Goal: Information Seeking & Learning: Learn about a topic

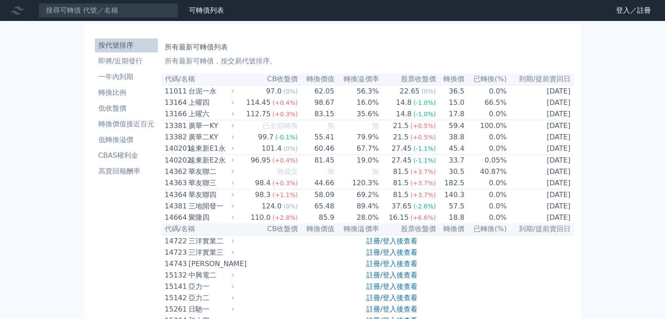
click at [408, 80] on th "股票收盤價" at bounding box center [407, 79] width 57 height 12
click at [131, 59] on li "即將/近期發行" at bounding box center [126, 61] width 63 height 10
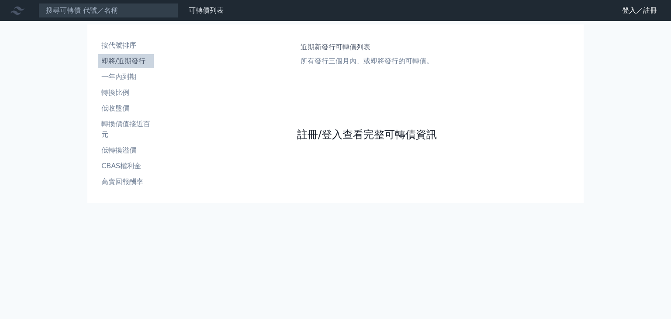
click at [351, 132] on link "註冊/登入查看完整可轉債資訊" at bounding box center [367, 135] width 140 height 14
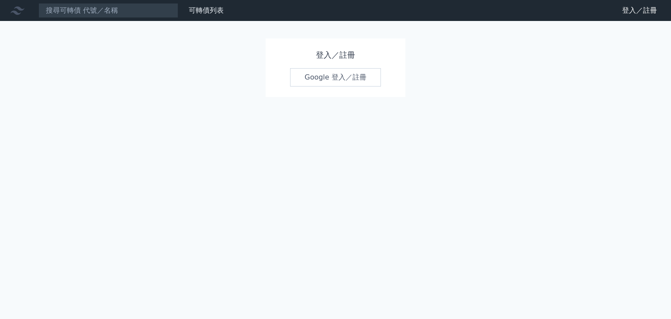
click at [350, 83] on link "Google 登入／註冊" at bounding box center [335, 77] width 91 height 18
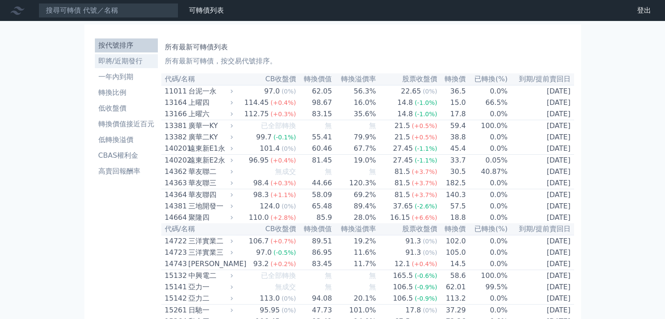
click at [120, 63] on li "即將/近期發行" at bounding box center [126, 61] width 63 height 10
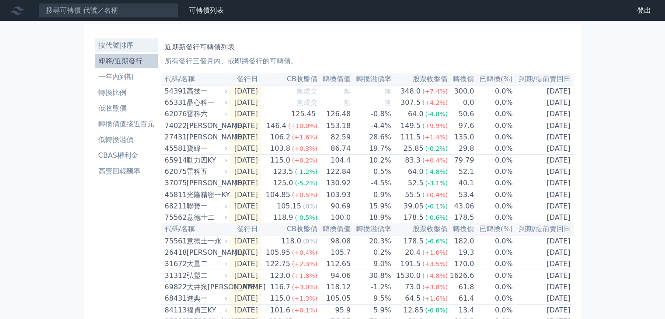
click at [122, 41] on li "按代號排序" at bounding box center [126, 45] width 63 height 10
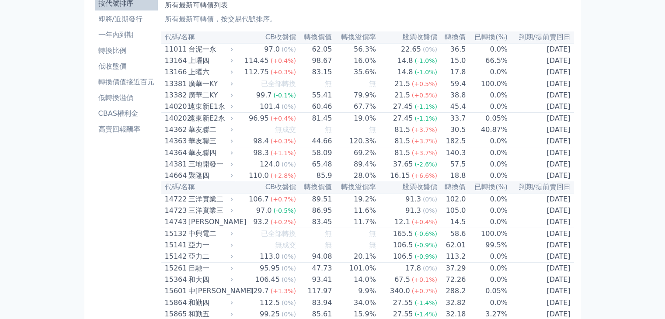
scroll to position [44, 0]
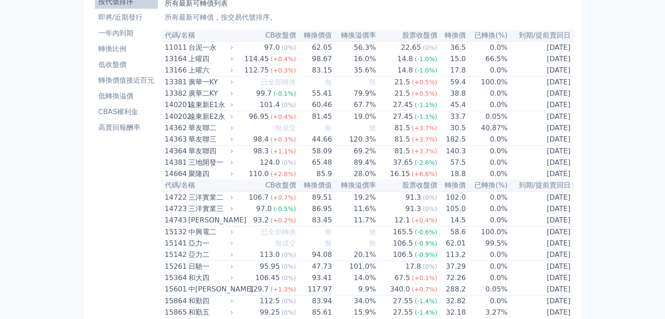
click at [420, 37] on th "股票收盤價" at bounding box center [406, 36] width 61 height 12
click at [414, 20] on p "所有最新可轉債，按交易代號排序。" at bounding box center [368, 17] width 406 height 10
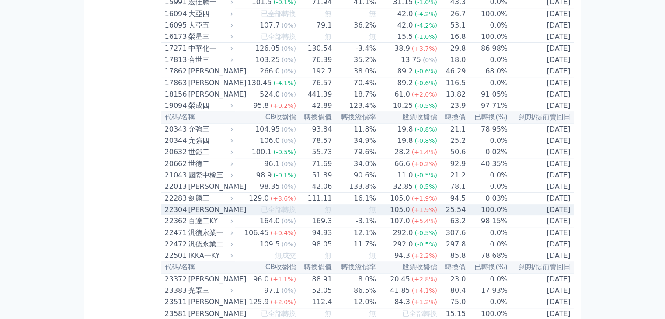
scroll to position [437, 0]
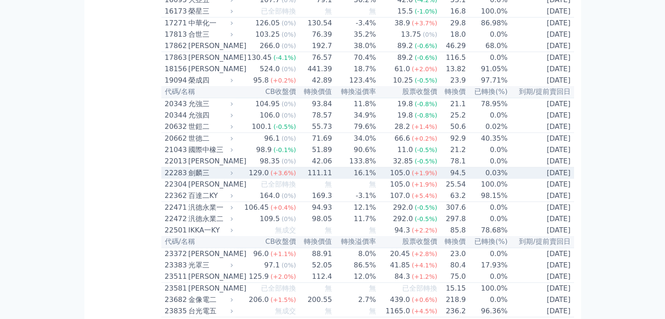
click at [207, 178] on div "劍麟三" at bounding box center [209, 173] width 43 height 10
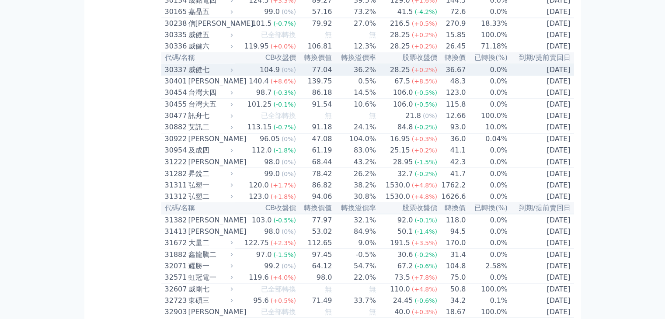
scroll to position [1530, 0]
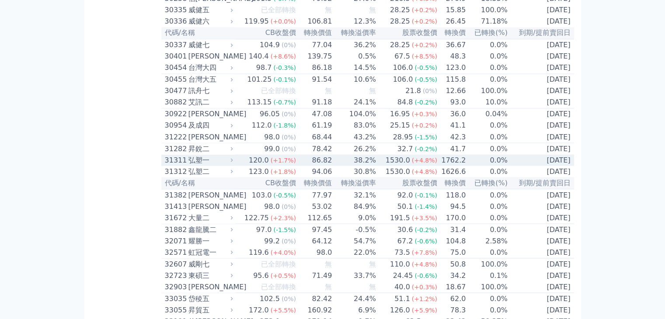
click at [217, 165] on div "弘塑一" at bounding box center [209, 160] width 43 height 10
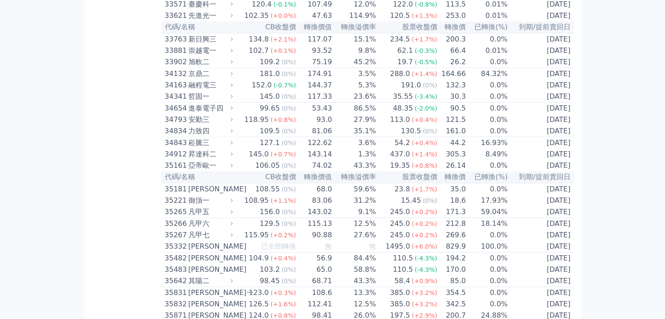
scroll to position [2273, 0]
